Goal: Check status

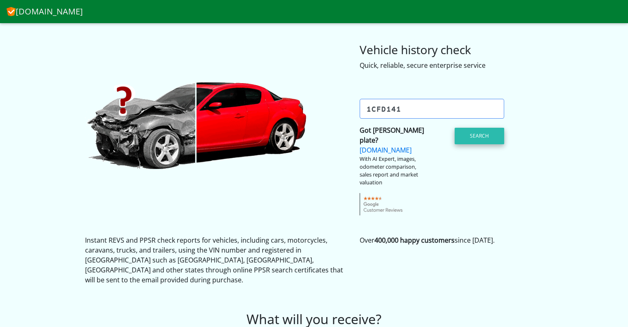
type input "1cfd141"
click at [480, 133] on button "Search" at bounding box center [480, 136] width 50 height 17
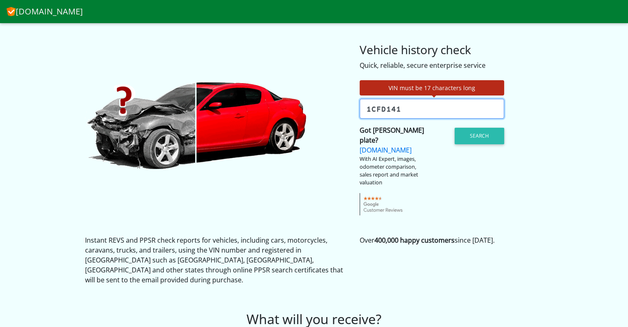
click at [418, 112] on input "1cfd141" at bounding box center [432, 109] width 145 height 20
click at [398, 129] on strong "Got [PERSON_NAME] plate?" at bounding box center [392, 135] width 64 height 19
click at [423, 112] on input "1cfd141" at bounding box center [432, 109] width 145 height 20
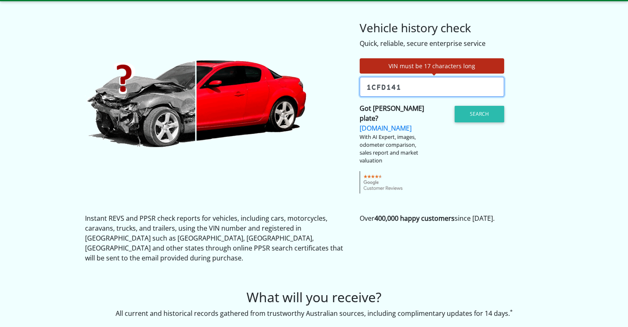
scroll to position [41, 0]
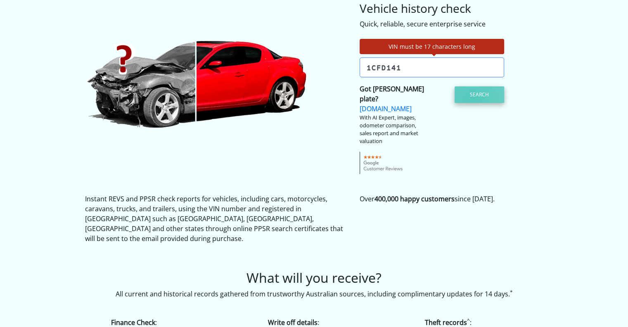
click at [473, 99] on button "Search" at bounding box center [480, 94] width 50 height 17
click at [410, 104] on link "[DOMAIN_NAME]" at bounding box center [386, 108] width 52 height 9
